Goal: Task Accomplishment & Management: Manage account settings

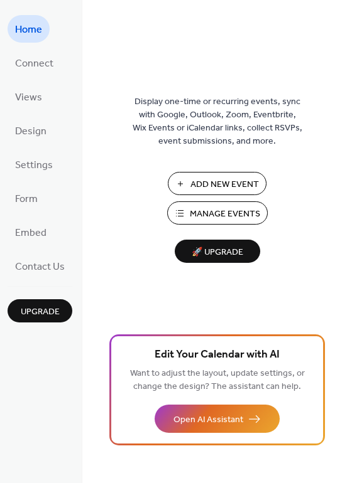
click at [208, 210] on span "Manage Events" at bounding box center [225, 214] width 70 height 13
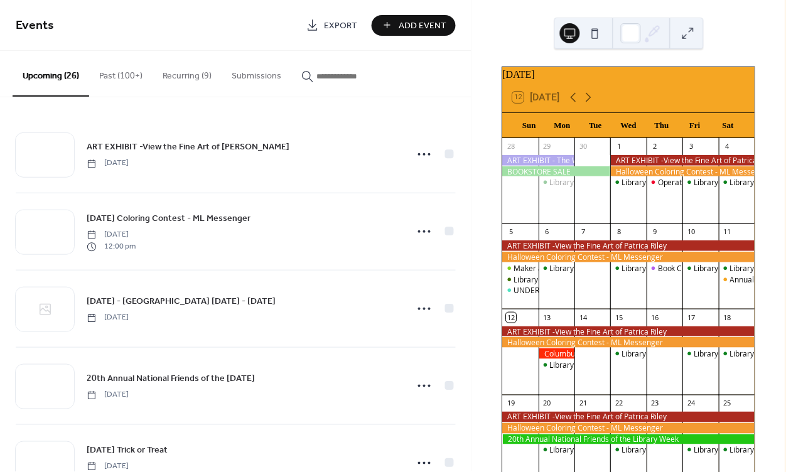
click at [119, 73] on button "Past (100+)" at bounding box center [120, 73] width 63 height 45
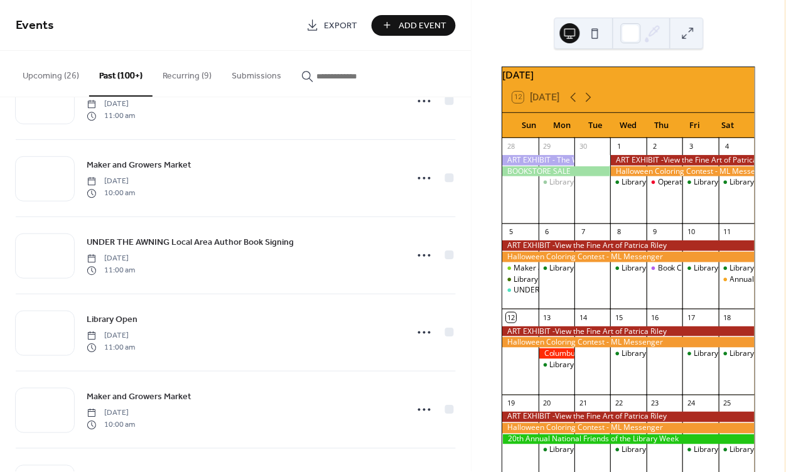
scroll to position [215, 0]
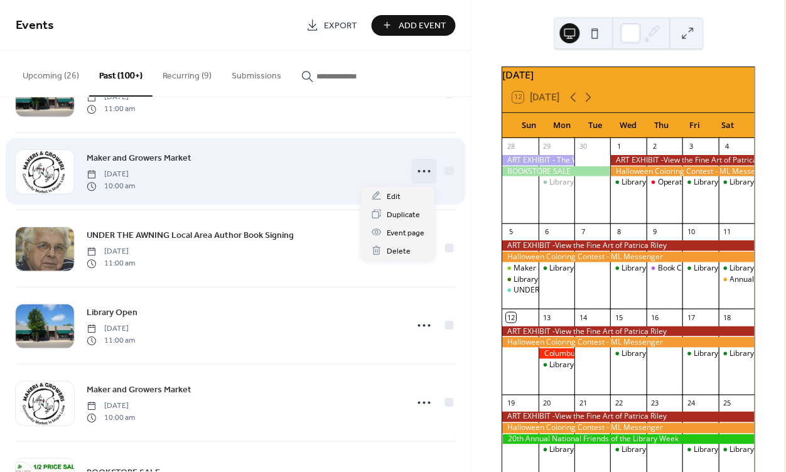
click at [423, 171] on icon at bounding box center [424, 171] width 20 height 20
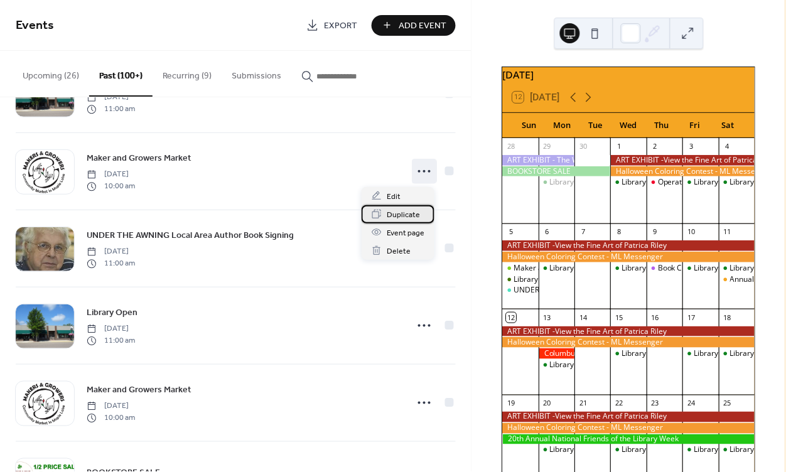
click at [396, 212] on span "Duplicate" at bounding box center [403, 214] width 33 height 13
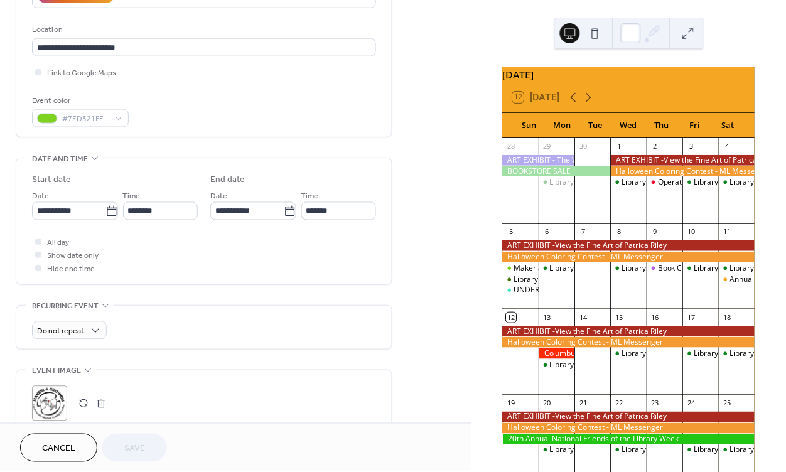
scroll to position [252, 0]
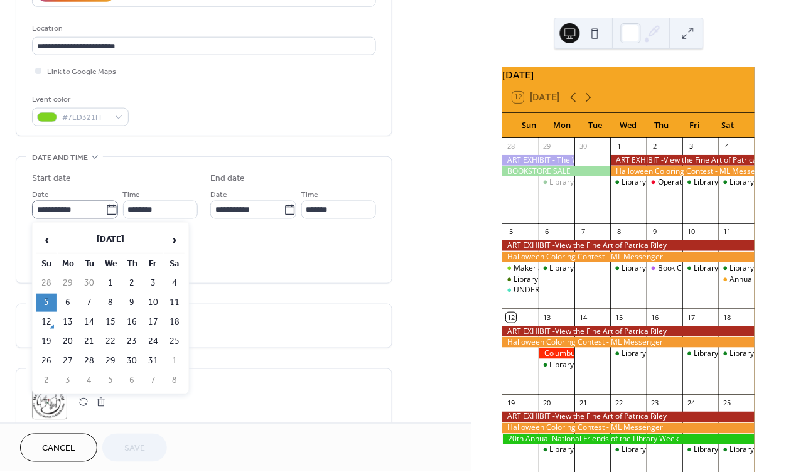
click at [110, 208] on icon at bounding box center [111, 210] width 13 height 13
click at [105, 208] on input "**********" at bounding box center [68, 210] width 73 height 18
click at [173, 240] on span "›" at bounding box center [174, 239] width 19 height 25
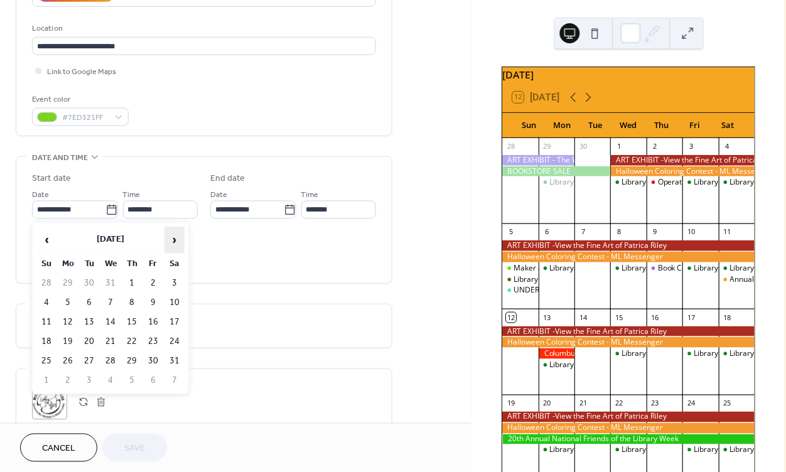
click at [173, 240] on span "›" at bounding box center [174, 239] width 19 height 25
click at [48, 341] on td "17" at bounding box center [46, 342] width 20 height 18
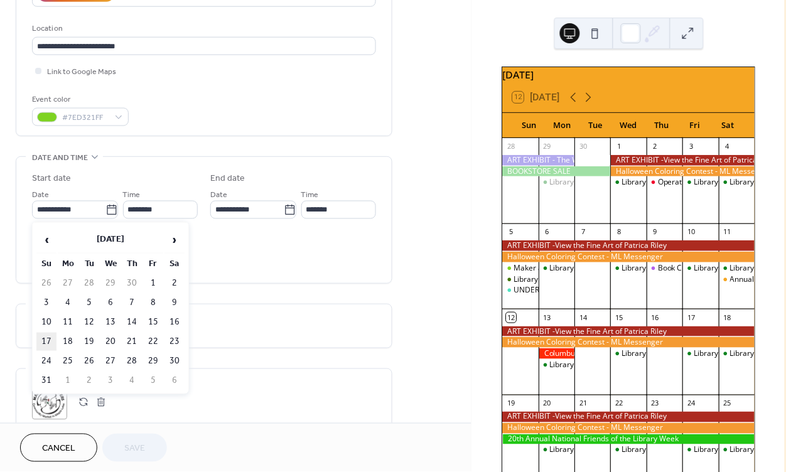
type input "**********"
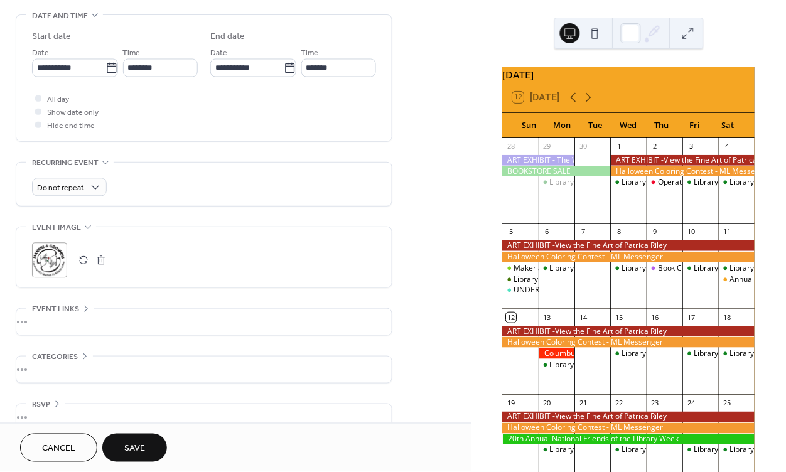
scroll to position [391, 0]
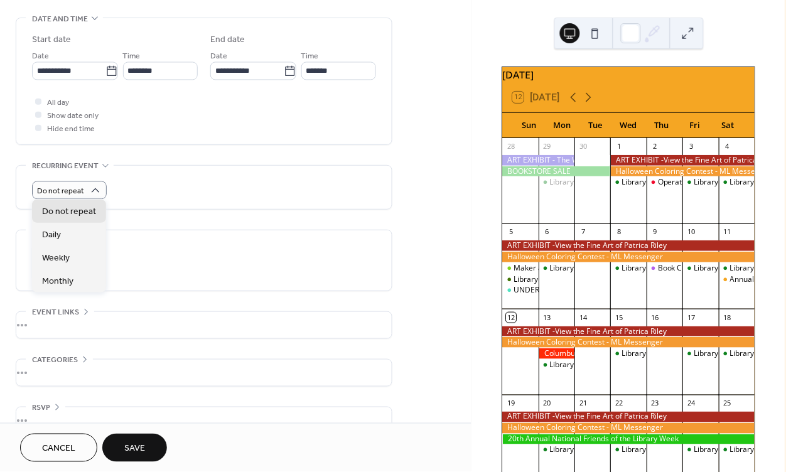
click at [250, 269] on div ";" at bounding box center [204, 263] width 344 height 35
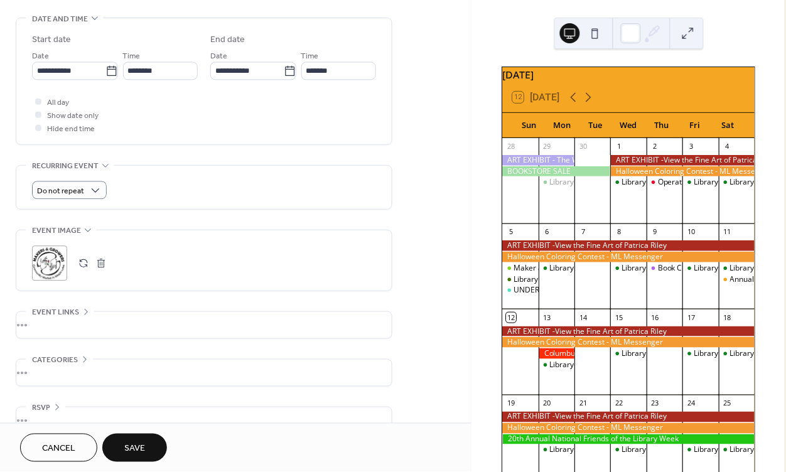
click at [147, 448] on button "Save" at bounding box center [134, 448] width 65 height 28
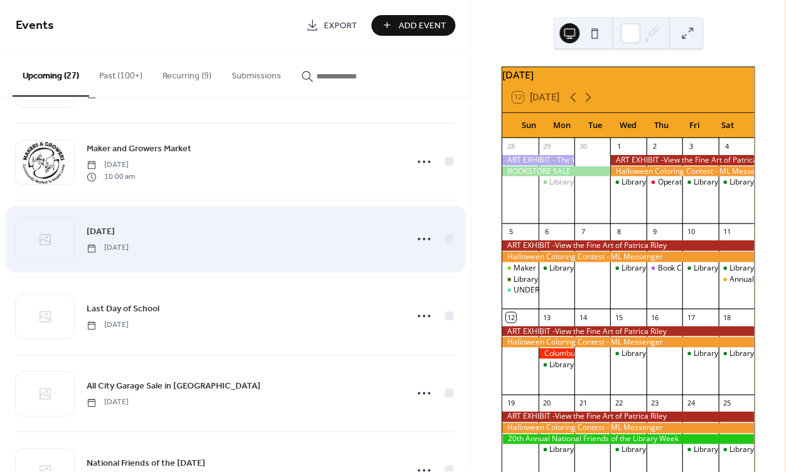
scroll to position [1684, 0]
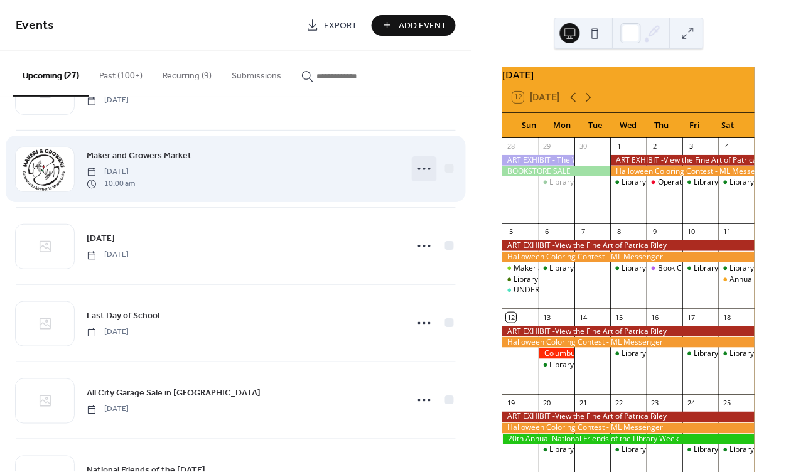
click at [423, 170] on circle at bounding box center [424, 169] width 3 height 3
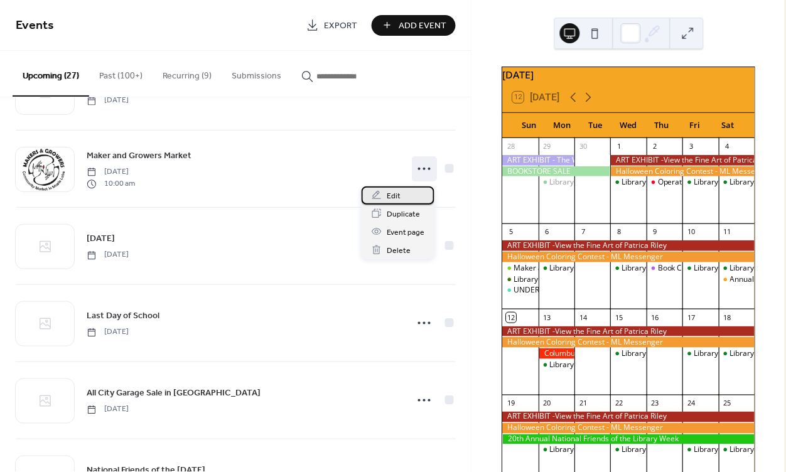
click at [396, 194] on span "Edit" at bounding box center [394, 196] width 14 height 13
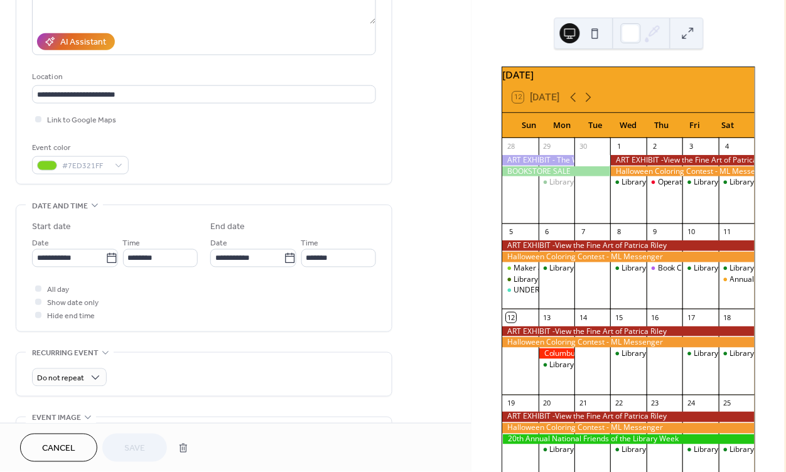
scroll to position [207, 0]
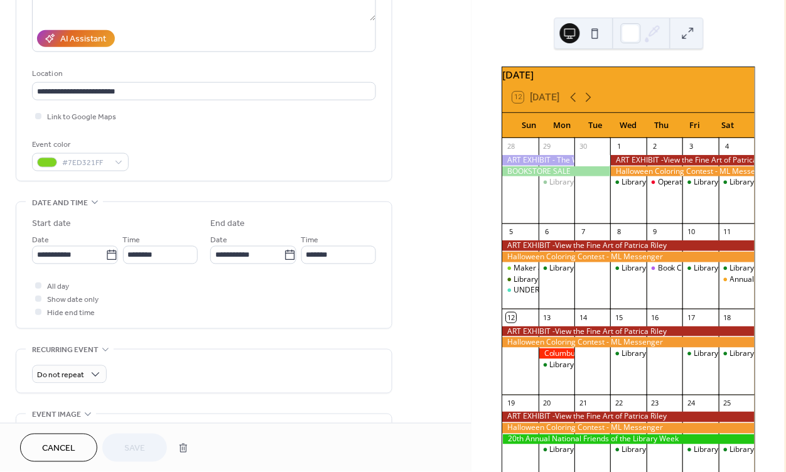
click at [62, 455] on span "Cancel" at bounding box center [58, 449] width 33 height 13
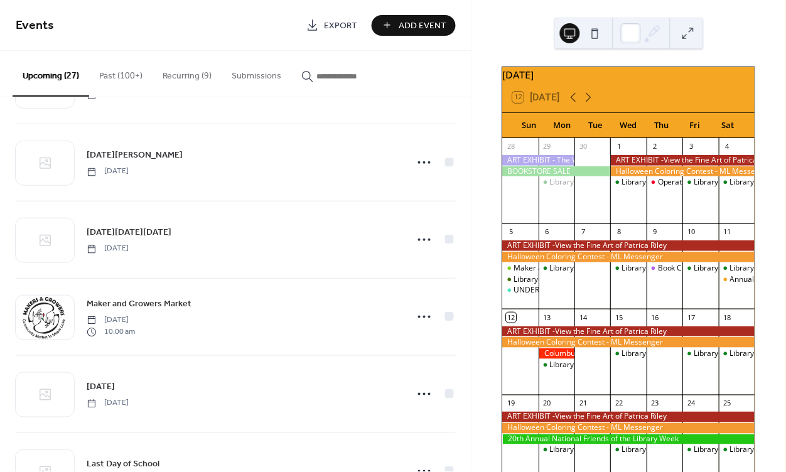
scroll to position [1538, 0]
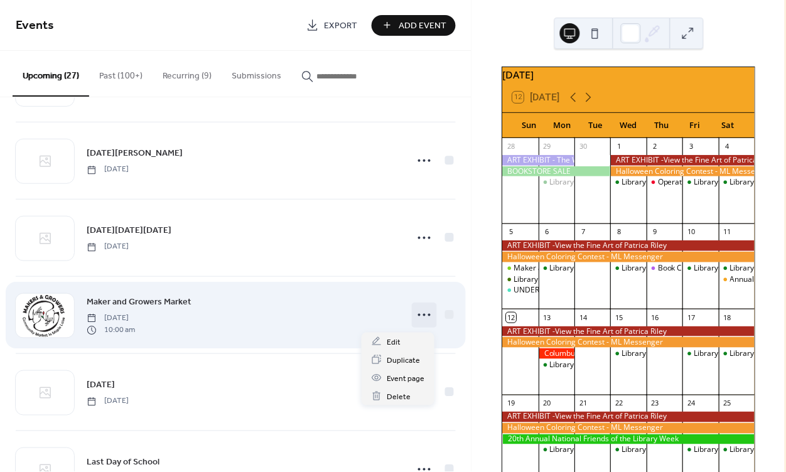
click at [417, 316] on icon at bounding box center [424, 315] width 20 height 20
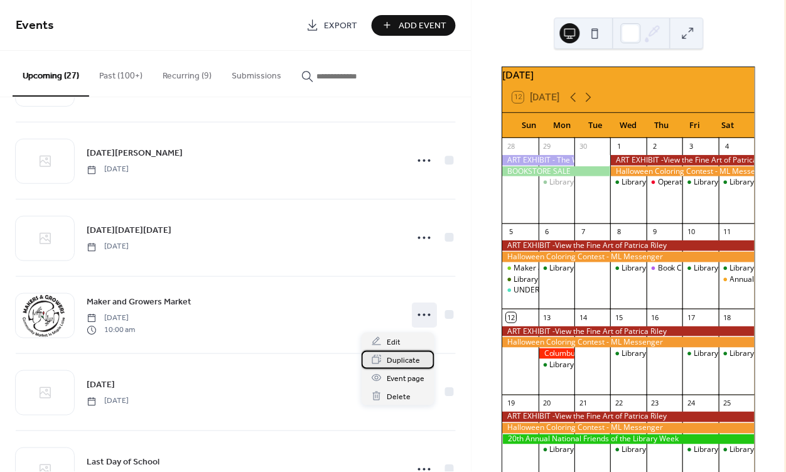
click at [411, 358] on span "Duplicate" at bounding box center [403, 360] width 33 height 13
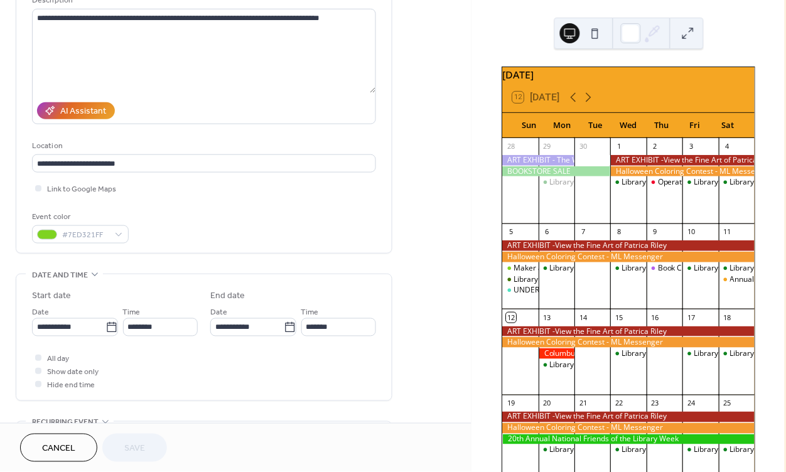
scroll to position [154, 0]
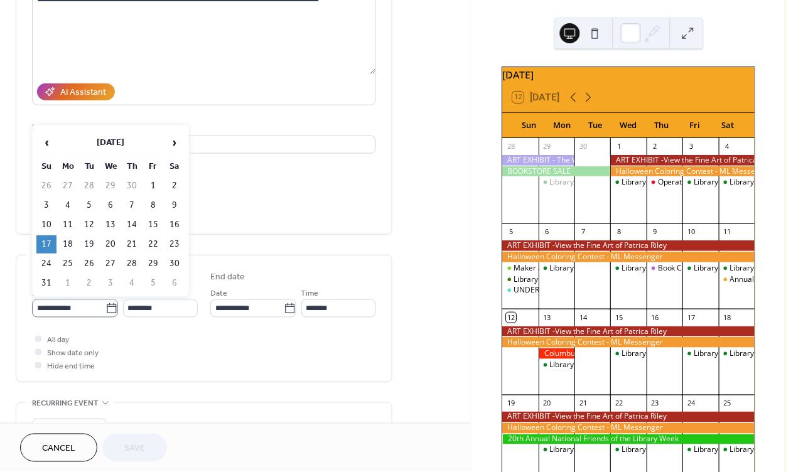
click at [107, 311] on icon at bounding box center [111, 308] width 9 height 10
click at [105, 311] on input "**********" at bounding box center [68, 308] width 73 height 18
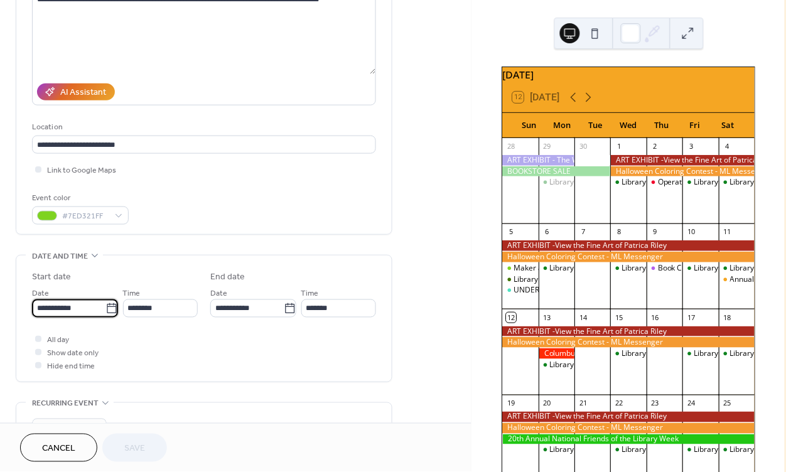
scroll to position [156, 0]
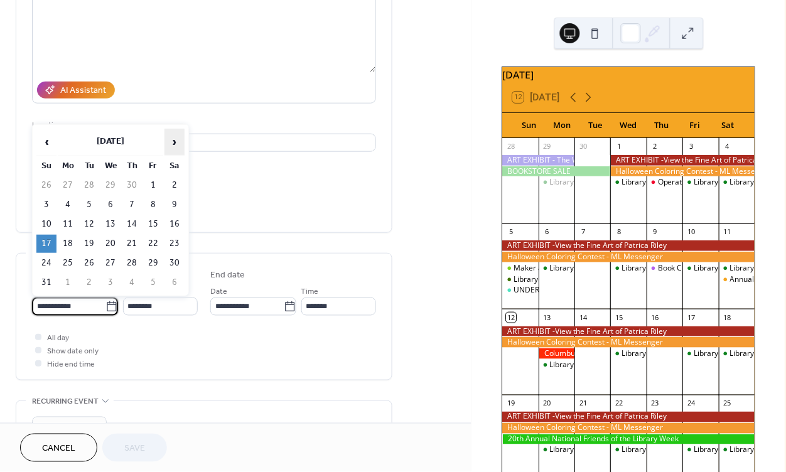
click at [178, 137] on span "›" at bounding box center [174, 141] width 19 height 25
click at [48, 225] on td "14" at bounding box center [46, 224] width 20 height 18
type input "**********"
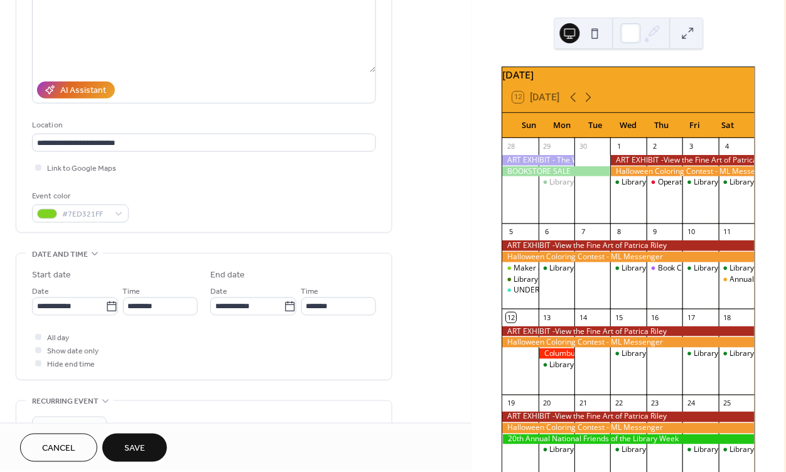
click at [136, 446] on span "Save" at bounding box center [134, 449] width 21 height 13
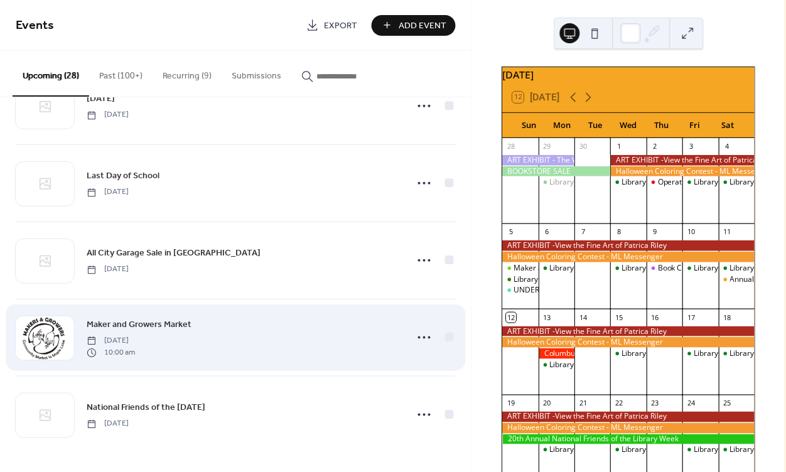
scroll to position [1826, 0]
click at [421, 337] on icon at bounding box center [424, 338] width 20 height 20
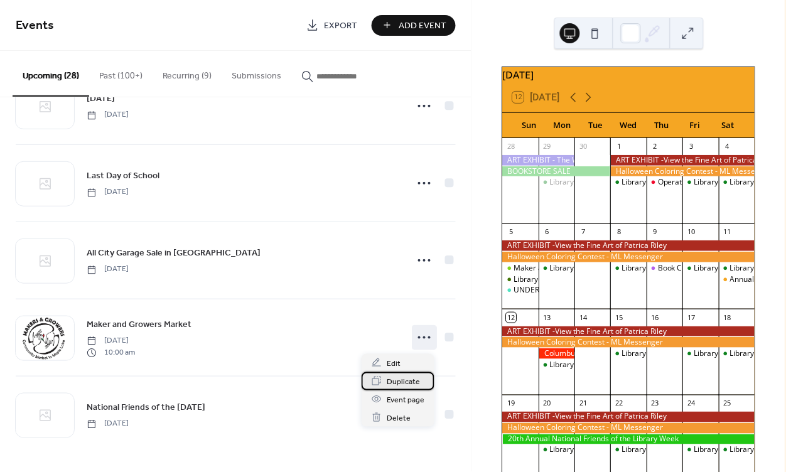
click at [401, 378] on span "Duplicate" at bounding box center [403, 381] width 33 height 13
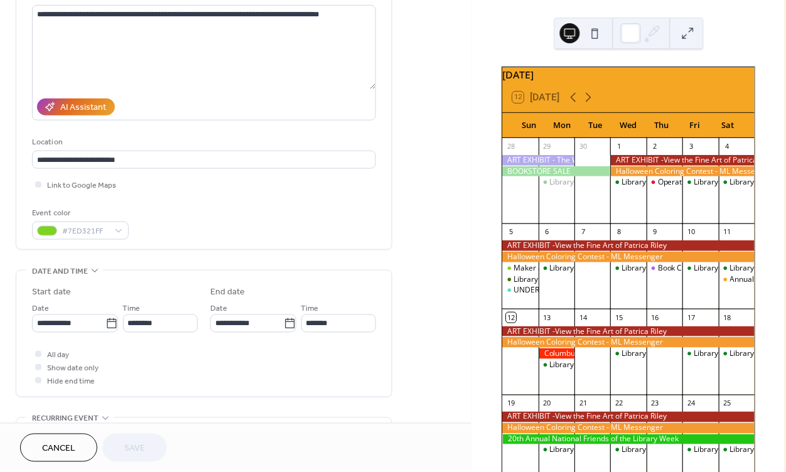
scroll to position [144, 0]
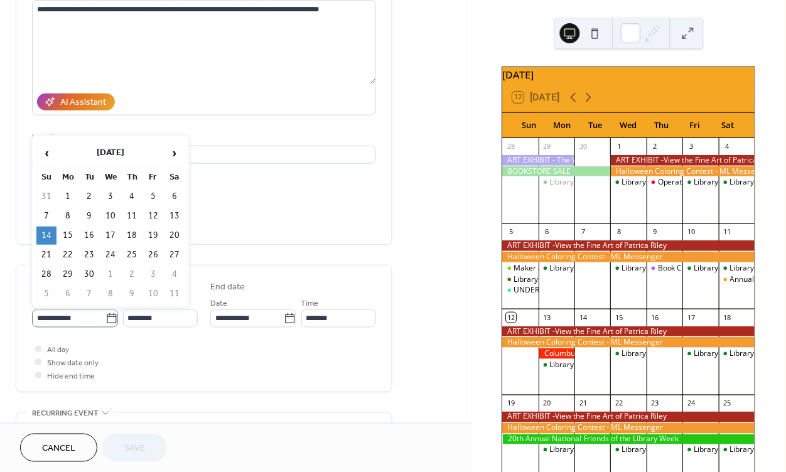
click at [107, 318] on icon at bounding box center [111, 319] width 13 height 13
click at [105, 318] on input "**********" at bounding box center [68, 319] width 73 height 18
click at [176, 149] on span "›" at bounding box center [174, 153] width 19 height 25
click at [44, 253] on td "19" at bounding box center [46, 255] width 20 height 18
type input "**********"
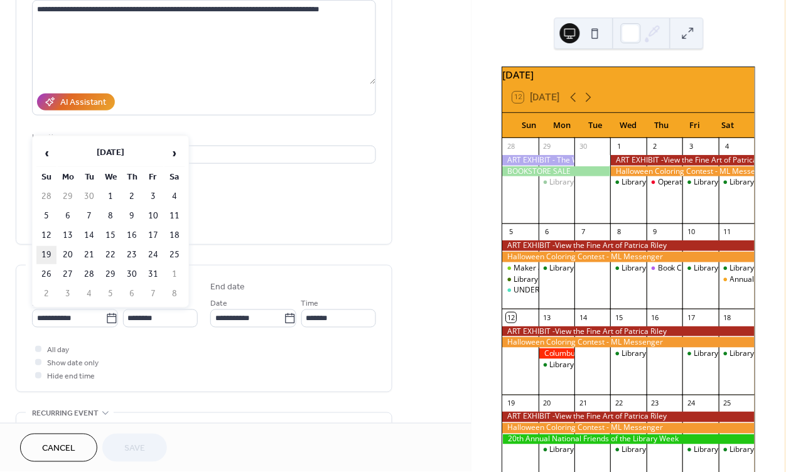
type input "**********"
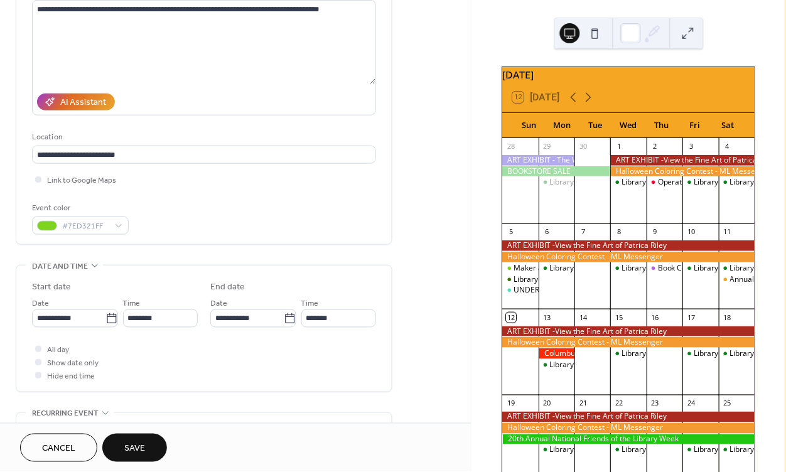
click at [132, 446] on span "Save" at bounding box center [134, 449] width 21 height 13
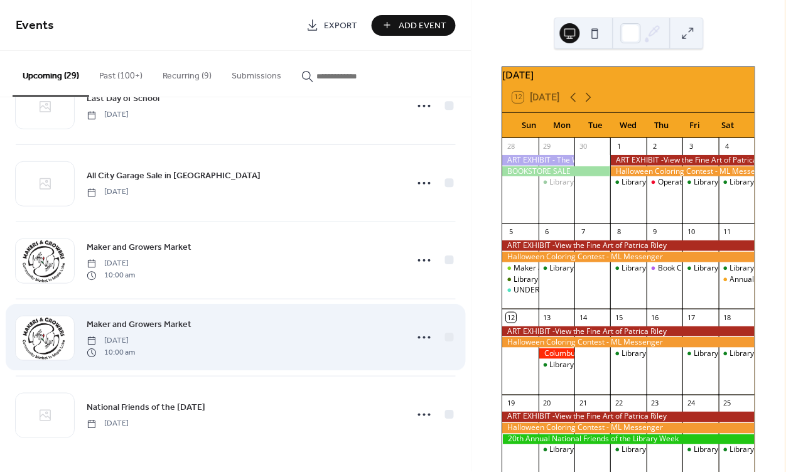
scroll to position [1903, 0]
click at [430, 338] on icon at bounding box center [424, 338] width 20 height 20
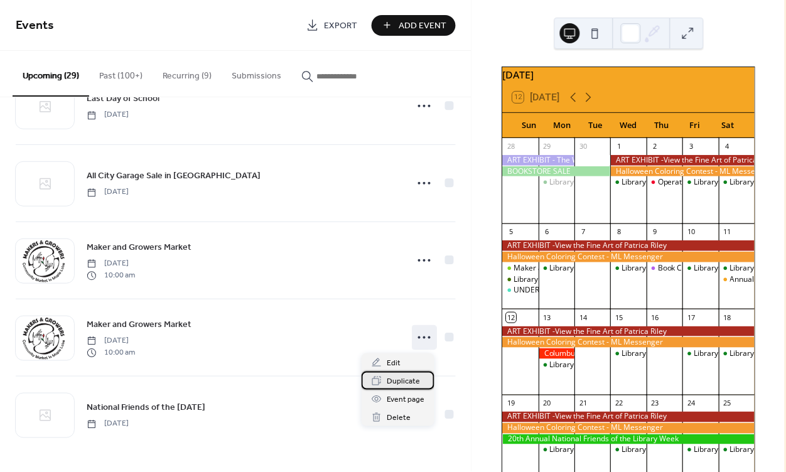
click at [394, 375] on span "Duplicate" at bounding box center [403, 381] width 33 height 13
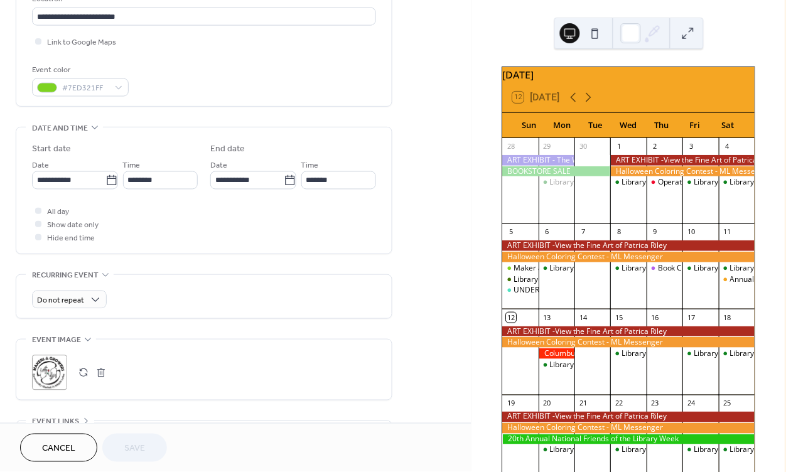
scroll to position [350, 0]
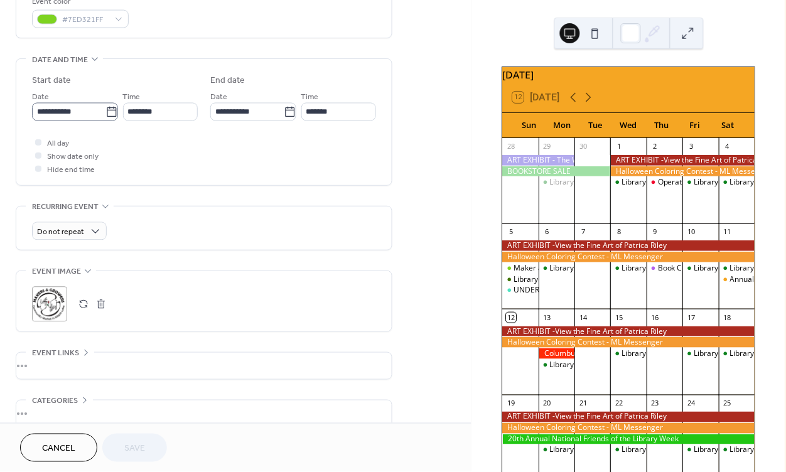
click at [107, 115] on icon at bounding box center [111, 112] width 9 height 10
click at [104, 115] on input "**********" at bounding box center [68, 112] width 73 height 18
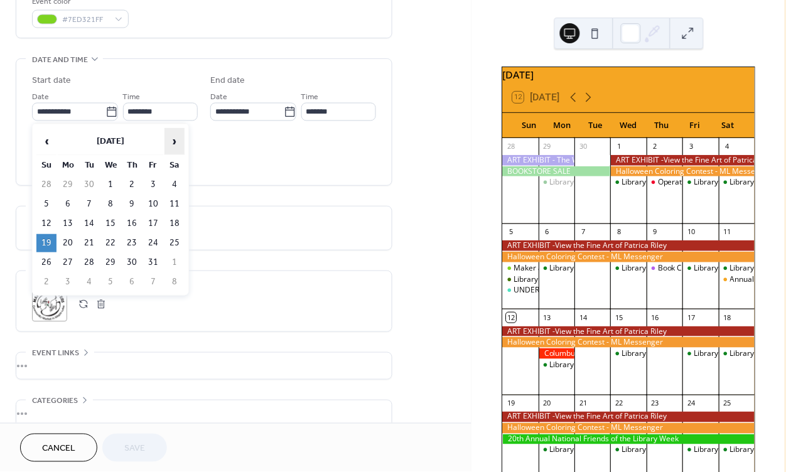
click at [173, 144] on span "›" at bounding box center [174, 141] width 19 height 25
click at [49, 260] on td "23" at bounding box center [46, 263] width 20 height 18
type input "**********"
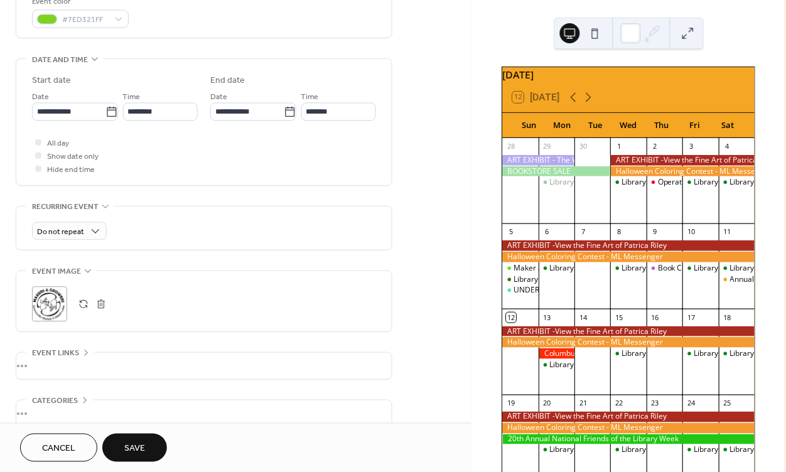
click at [127, 451] on span "Save" at bounding box center [134, 449] width 21 height 13
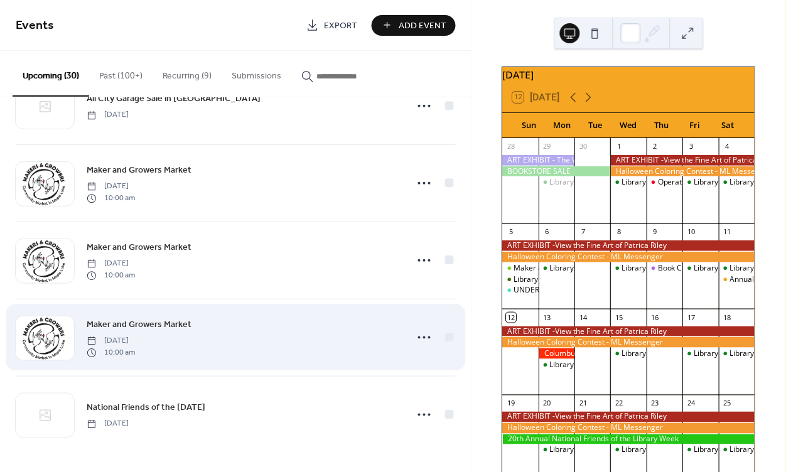
scroll to position [1981, 0]
click at [425, 337] on icon at bounding box center [424, 338] width 20 height 20
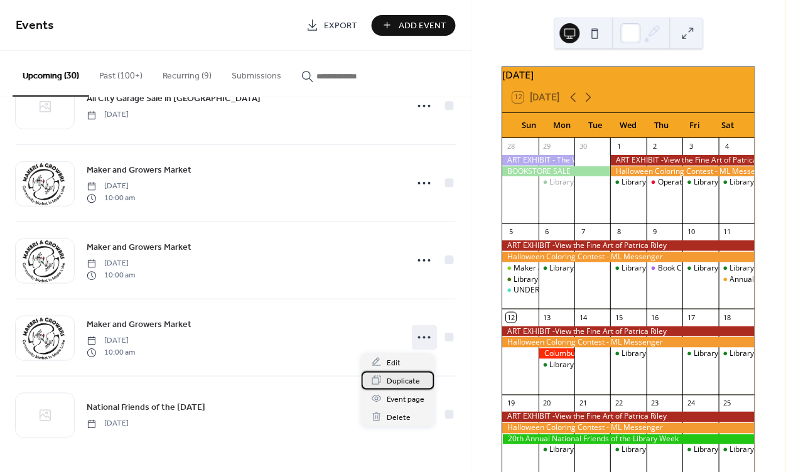
click at [406, 383] on span "Duplicate" at bounding box center [403, 381] width 33 height 13
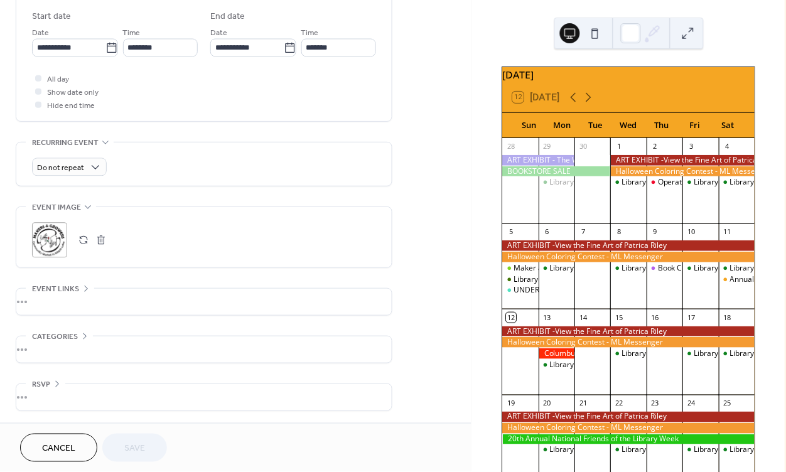
scroll to position [413, 0]
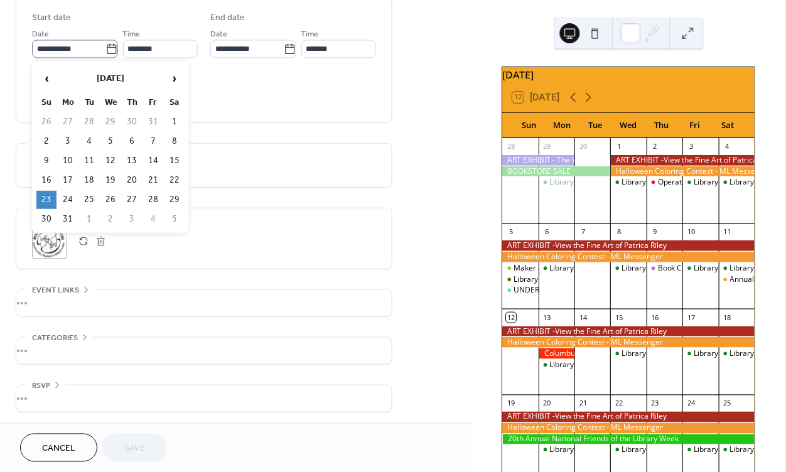
click at [105, 48] on icon at bounding box center [111, 49] width 13 height 13
click at [105, 48] on input "**********" at bounding box center [68, 49] width 73 height 18
click at [175, 80] on span "›" at bounding box center [174, 78] width 19 height 25
click at [43, 158] on td "13" at bounding box center [46, 161] width 20 height 18
type input "**********"
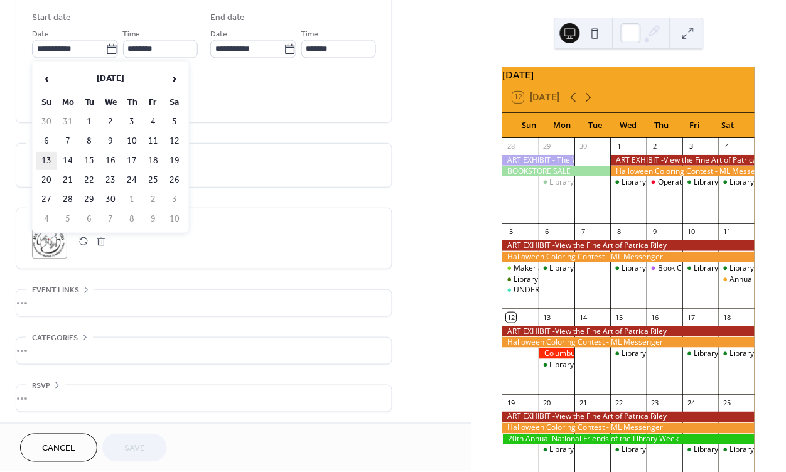
type input "**********"
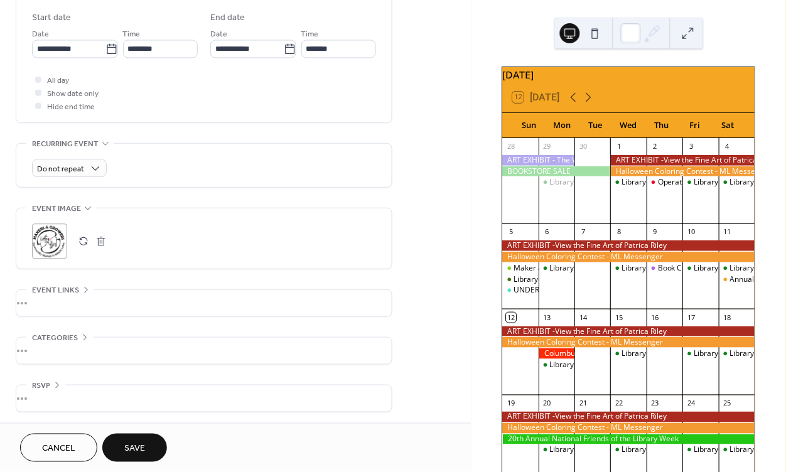
click at [125, 455] on span "Save" at bounding box center [134, 449] width 21 height 13
